Goal: Task Accomplishment & Management: Use online tool/utility

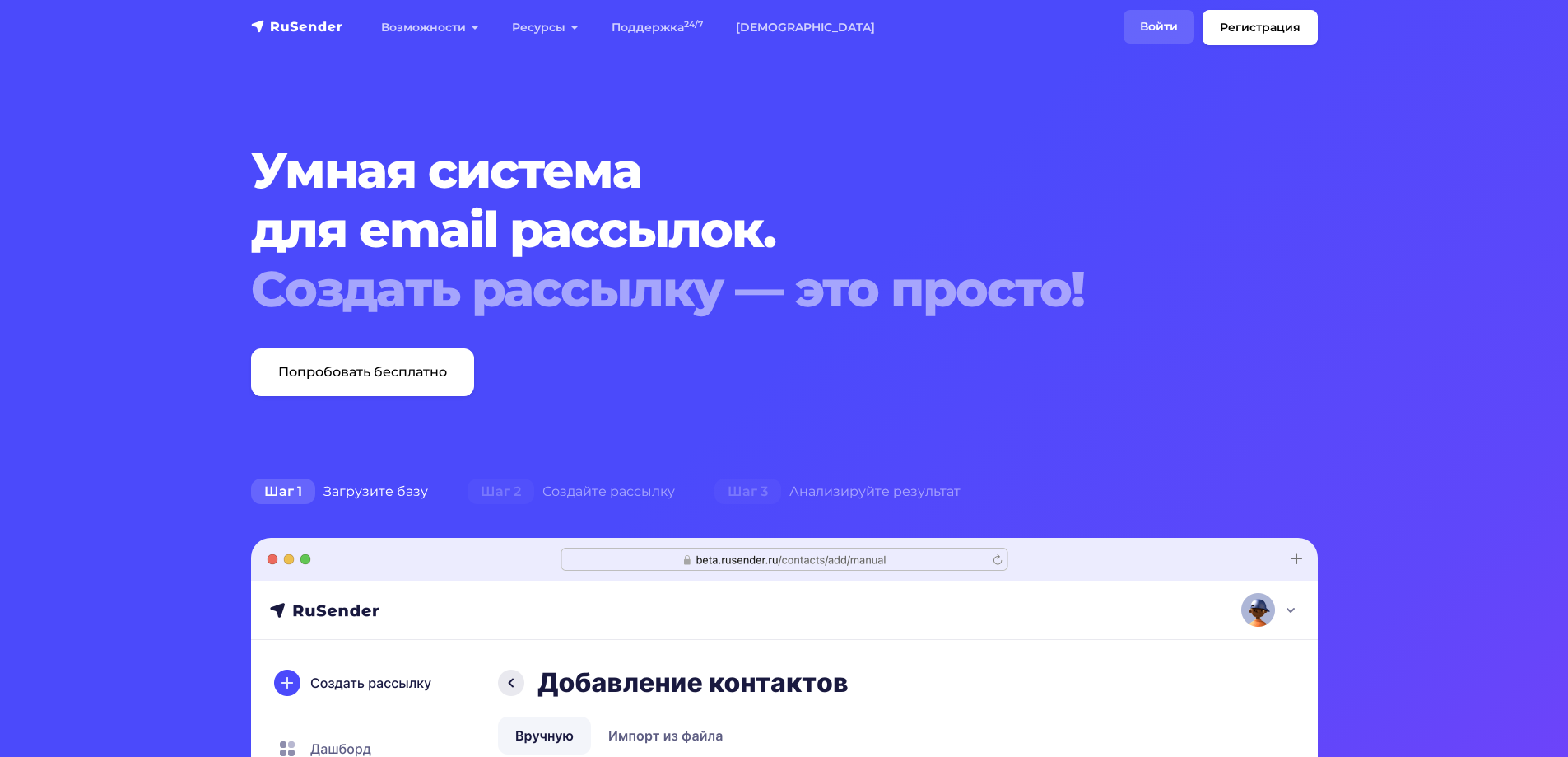
click at [1181, 28] on link "Войти" at bounding box center [1159, 26] width 71 height 34
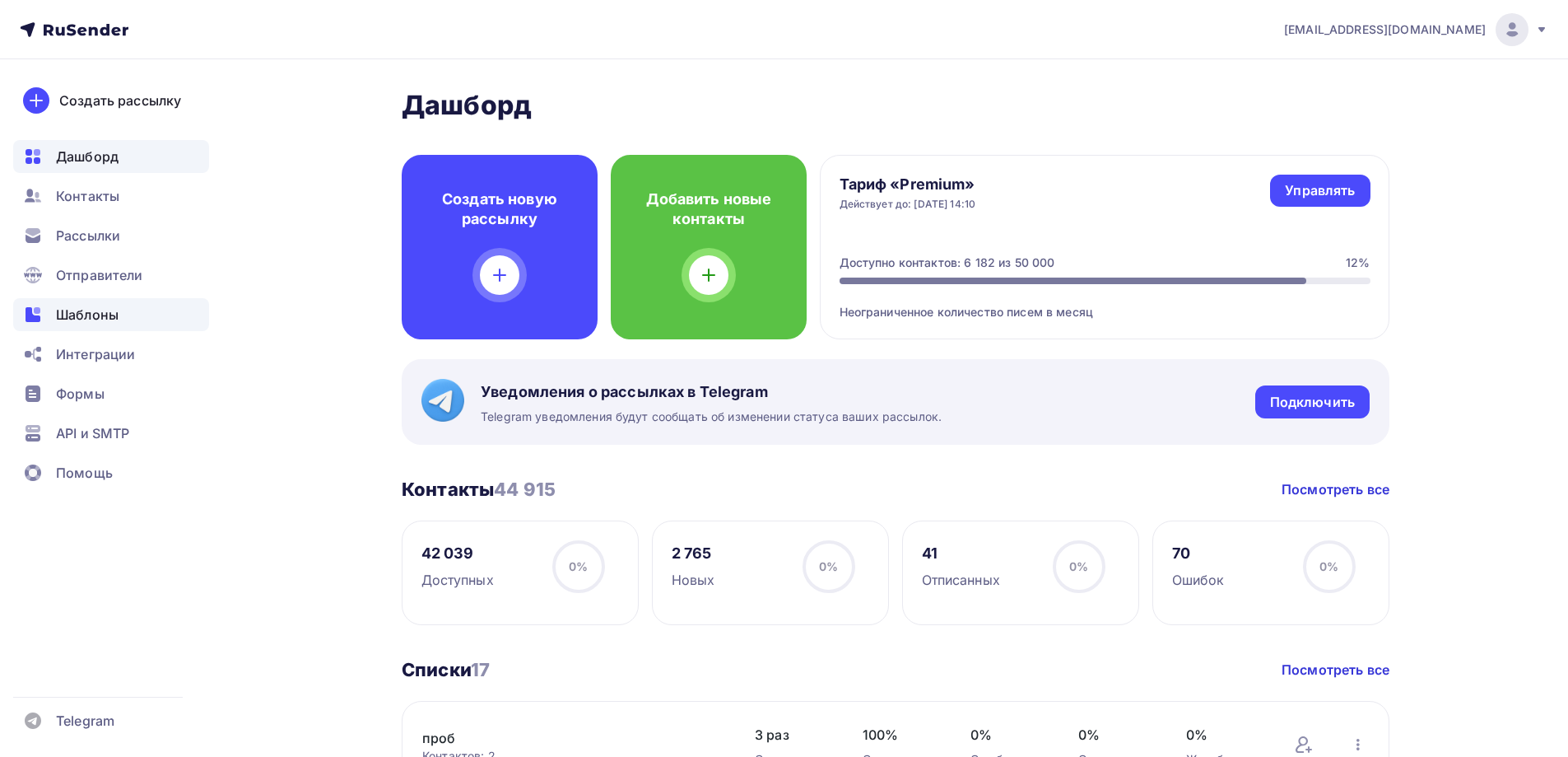
click at [121, 300] on div "Шаблоны" at bounding box center [111, 315] width 195 height 33
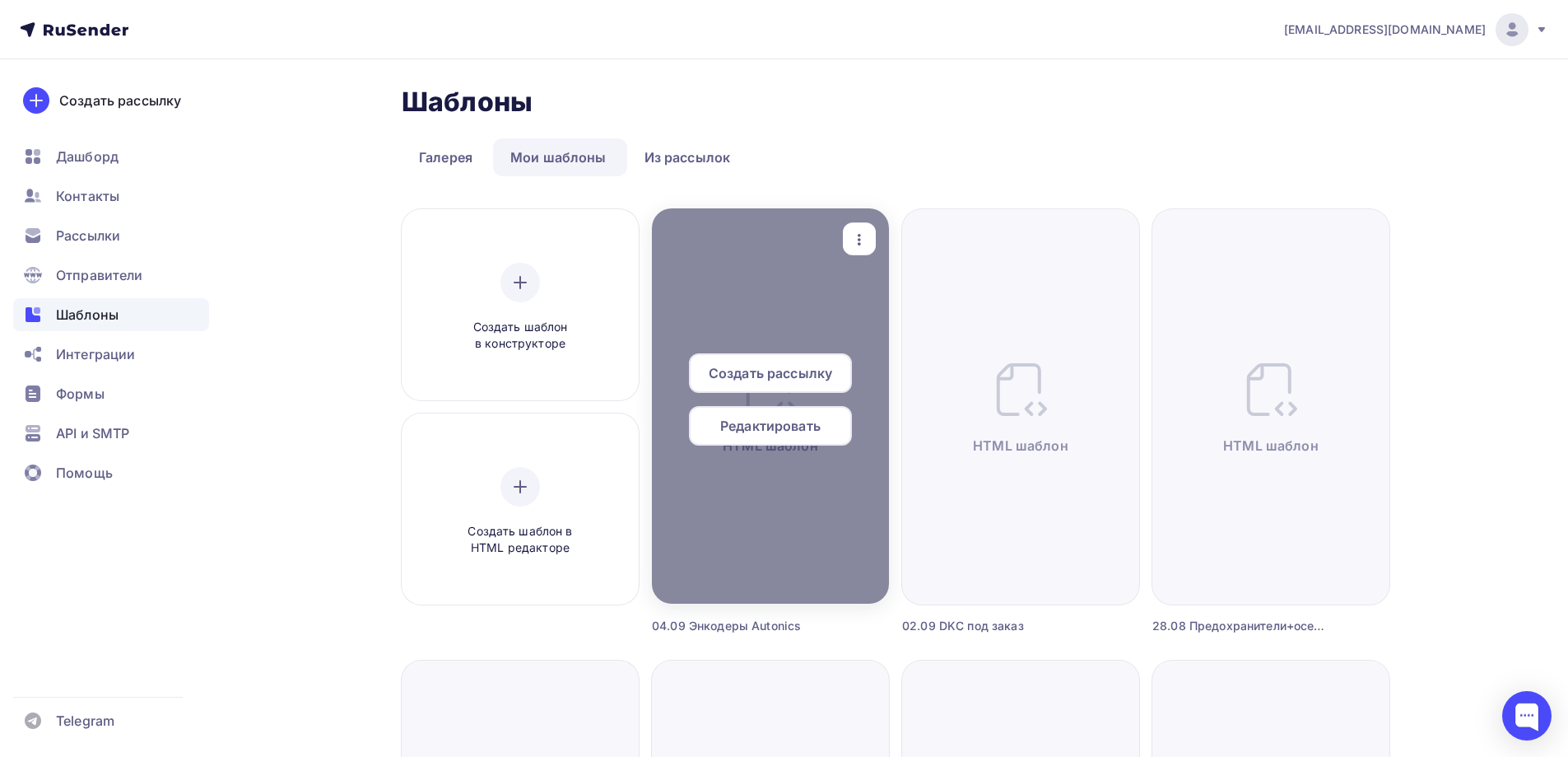
click at [852, 247] on icon "button" at bounding box center [859, 240] width 20 height 20
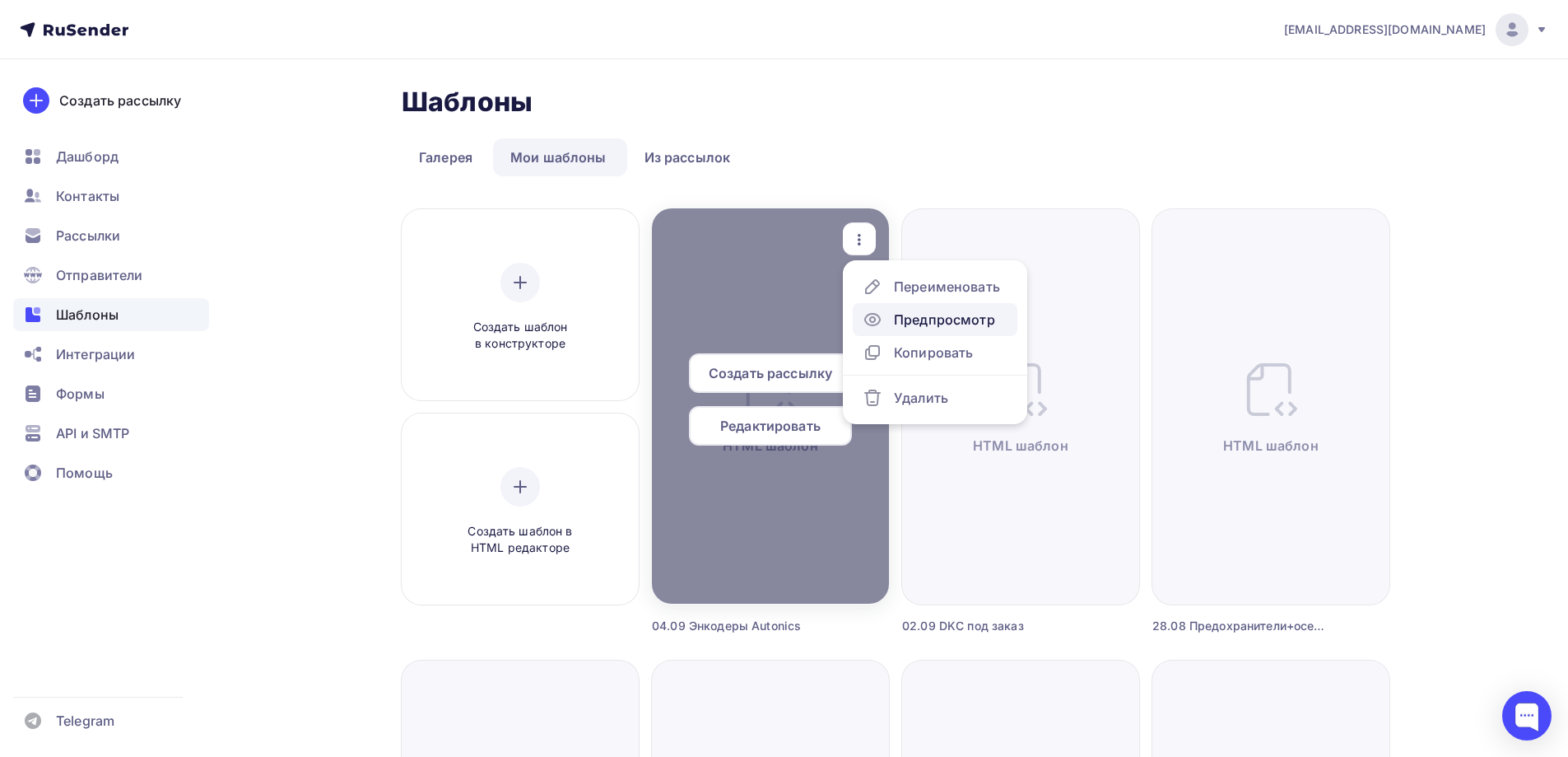
click at [891, 309] on link "Предпросмотр" at bounding box center [935, 320] width 165 height 33
